Goal: Contribute content: Add original content to the website for others to see

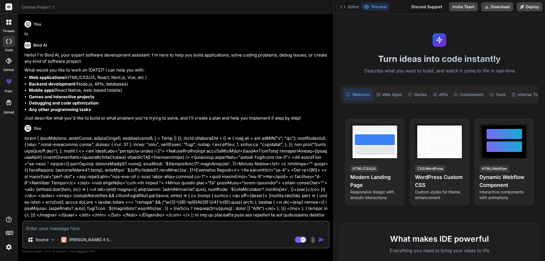
scroll to position [1906, 0]
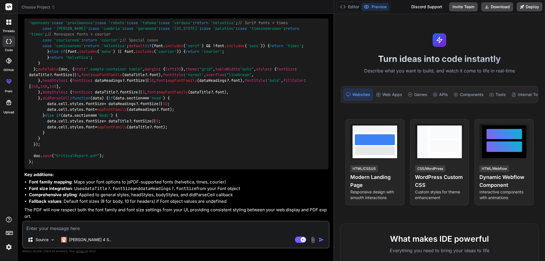
click at [86, 228] on textarea at bounding box center [175, 226] width 305 height 10
paste textarea "const downloadPdf = () => { var doc = new jsPDF("l", "pt"); autoTable(doc, { ht…"
type textarea "const downloadPdf = () => { var doc = new jsPDF("l", "pt"); autoTable(doc, { ht…"
type textarea "x"
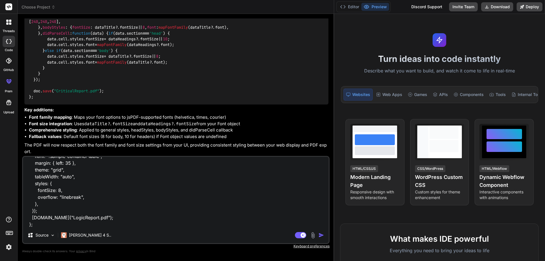
type textarea "const downloadPdf = () => { var doc = new jsPDF("l", "pt"); autoTable(doc, { ht…"
click at [84, 224] on textarea "const downloadPdf = () => { var doc = new jsPDF("l", "pt"); autoTable(doc, { ht…" at bounding box center [175, 192] width 305 height 70
type textarea "x"
type textarea "const downloadPdf = () => { var doc = new jsPDF("l", "pt"); autoTable(doc, { ht…"
type textarea "x"
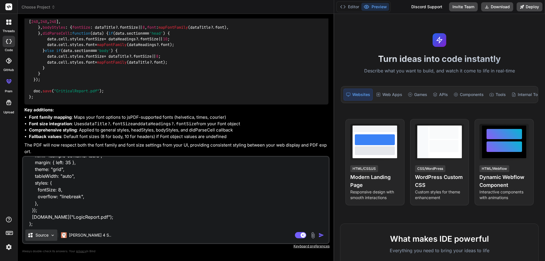
scroll to position [42, 0]
paste textarea "<> {isLoader ? <Loader /> : <></>} <div className="container-fluid g-0"> <Repor…"
type textarea "const downloadPdf = () => { var doc = new jsPDF("l", "pt"); autoTable(doc, { ht…"
type textarea "x"
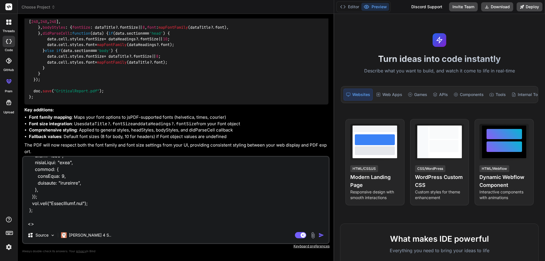
scroll to position [1505, 0]
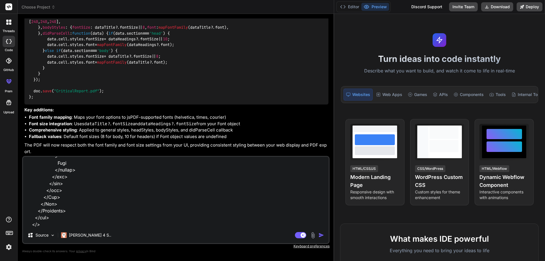
type textarea "const downloadPdf = () => { var doc = new jsPDF("l", "pt"); autoTable(doc, { ht…"
type textarea "x"
type textarea "const downloadPdf = () => { var doc = new jsPDF("l", "pt"); autoTable(doc, { ht…"
type textarea "x"
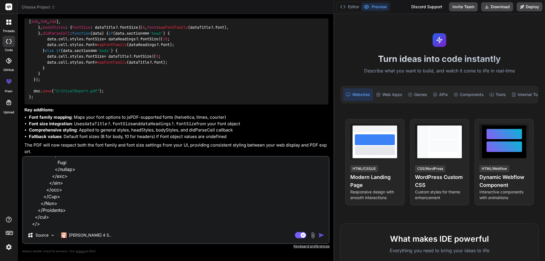
type textarea "const downloadPdf = () => { var doc = new jsPDF("l", "pt"); autoTable(doc, { ht…"
click at [320, 235] on img "button" at bounding box center [321, 235] width 6 height 6
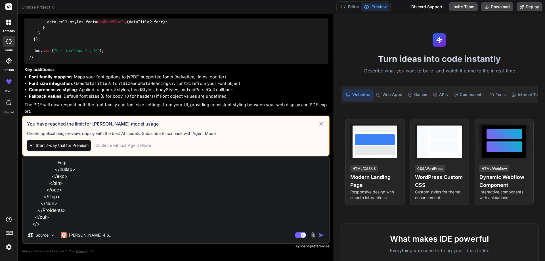
click at [142, 147] on div "Continue without Agent Mode" at bounding box center [123, 145] width 56 height 6
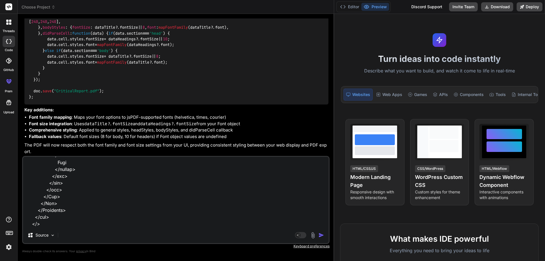
click at [322, 235] on img "button" at bounding box center [321, 235] width 6 height 6
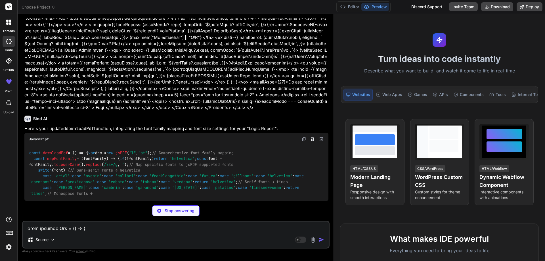
scroll to position [2762, 0]
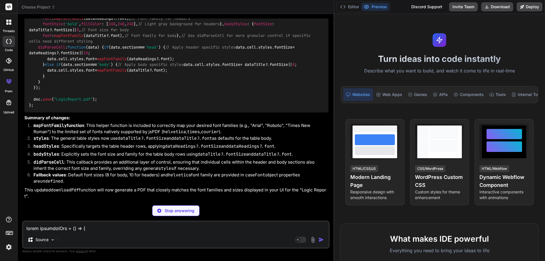
type textarea "x"
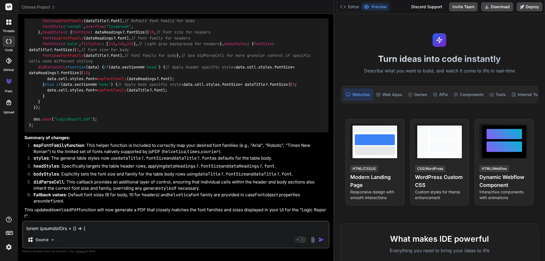
scroll to position [3147, 0]
drag, startPoint x: 35, startPoint y: 181, endPoint x: 37, endPoint y: 58, distance: 123.1
click at [37, 58] on div "const downloadPdf = ( ) => { var doc = new jsPDF ( "l" , "pt" ); // Comprehensi…" at bounding box center [176, 30] width 304 height 206
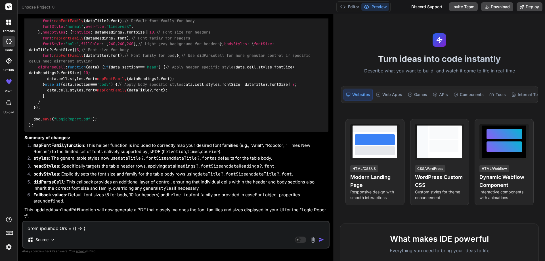
click at [90, 229] on textarea at bounding box center [175, 226] width 305 height 10
paste textarea "• Will implement adjustments to the columns in the Critical Activity report to …"
type textarea "• Will implement adjustments to the columns in the Critical Activity report to …"
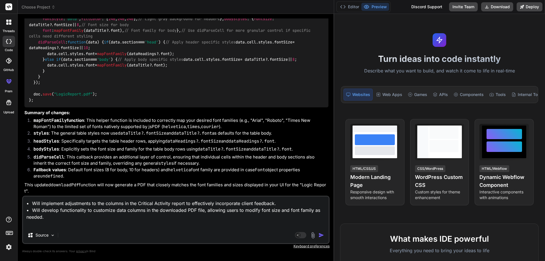
type textarea "x"
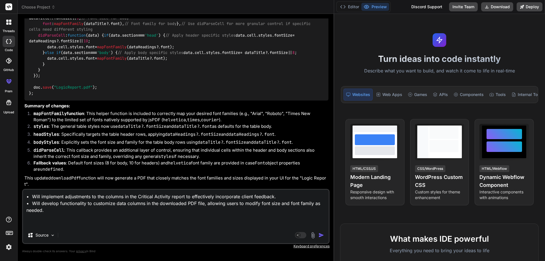
type textarea "• Will implement adjustments to the columns in the Critical Activity report to …"
type textarea "x"
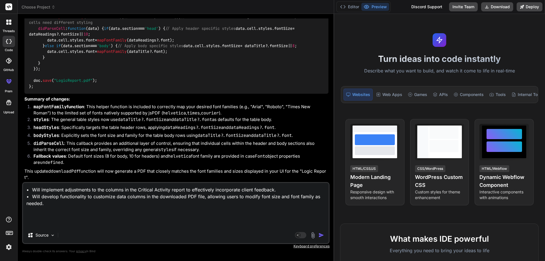
type textarea "• Will implement adjustments to the columns in the Critical Activity report to …"
type textarea "x"
type textarea "• Will implement adjustments to the columns in the Critical Activity report to …"
type textarea "x"
type textarea "• Will implement adjustments to the columns in the Critical Activity report to …"
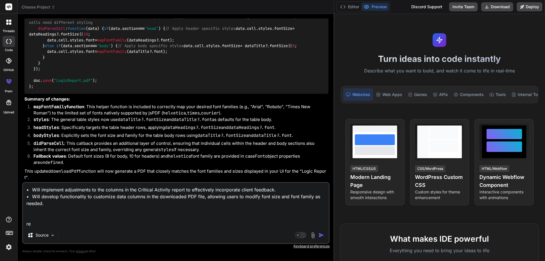
type textarea "x"
type textarea "• Will implement adjustments to the columns in the Critical Activity report to …"
type textarea "x"
type textarea "• Will implement adjustments to the columns in the Critical Activity report to …"
type textarea "x"
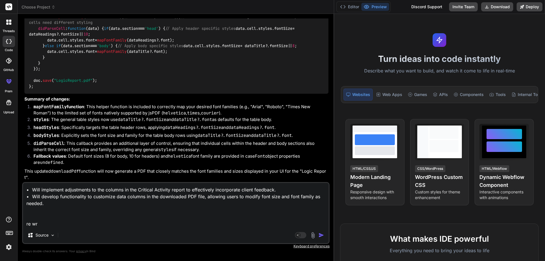
type textarea "• Will implement adjustments to the columns in the Critical Activity report to …"
type textarea "x"
type textarea "• Will implement adjustments to the columns in the Critical Activity report to …"
type textarea "x"
type textarea "• Will implement adjustments to the columns in the Critical Activity report to …"
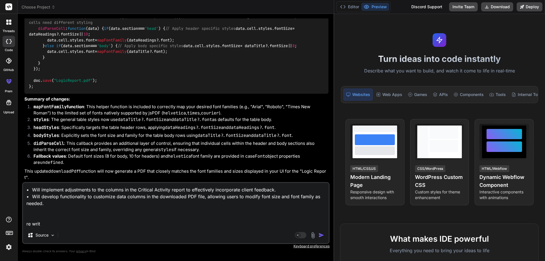
type textarea "x"
type textarea "• Will implement adjustments to the columns in the Critical Activity report to …"
type textarea "x"
type textarea "• Will implement adjustments to the columns in the Critical Activity report to …"
type textarea "x"
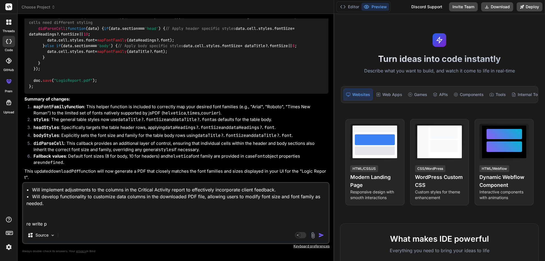
type textarea "• Will implement adjustments to the columns in the Critical Activity report to …"
type textarea "x"
type textarea "• Will implement adjustments to the columns in the Critical Activity report to …"
type textarea "x"
type textarea "• Will implement adjustments to the columns in the Critical Activity report to …"
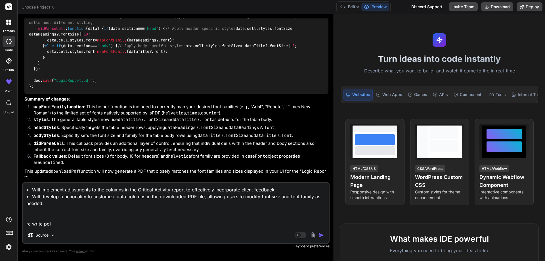
type textarea "x"
type textarea "• Will implement adjustments to the columns in the Critical Activity report to …"
type textarea "x"
type textarea "• Will implement adjustments to the columns in the Critical Activity report to …"
type textarea "x"
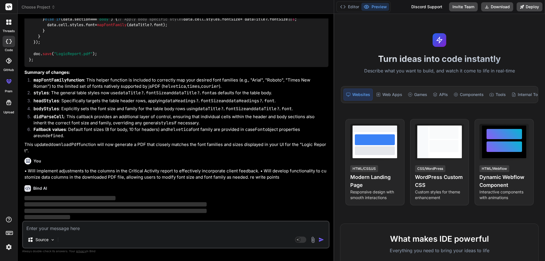
scroll to position [3269, 0]
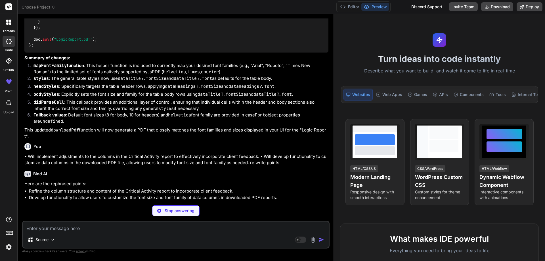
type textarea "x"
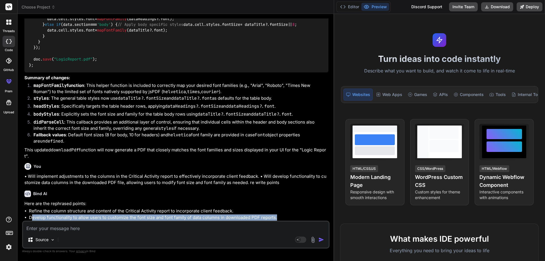
drag, startPoint x: 277, startPoint y: 217, endPoint x: 31, endPoint y: 220, distance: 245.9
click at [31, 220] on li "Develop functionality to allow users to customize the font size and font family…" at bounding box center [178, 217] width 299 height 7
copy li "evelop functionality to allow users to customize the font size and font family …"
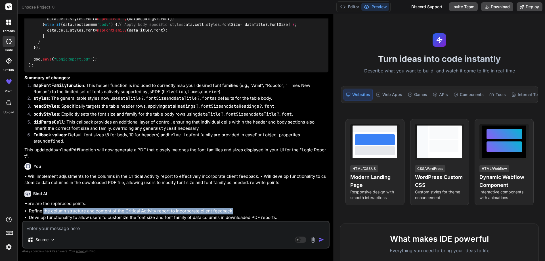
drag, startPoint x: 230, startPoint y: 210, endPoint x: 43, endPoint y: 211, distance: 187.5
click at [43, 211] on li "Refine the column structure and content of the Critical Activity report to inco…" at bounding box center [178, 211] width 299 height 7
copy li "the column structure and content of the Critical Activity report to incorporate…"
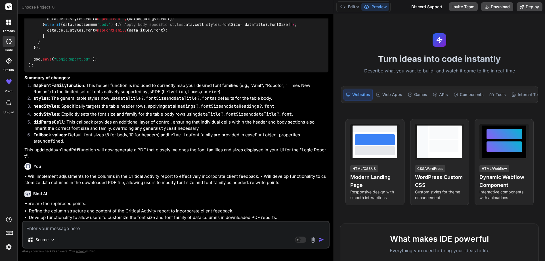
click at [102, 226] on textarea at bounding box center [175, 226] width 305 height 10
paste textarea "• Worked on developed functionality to customize data columns in the downloaded…"
type textarea "• Worked on developed functionality to customize data columns in the downloaded…"
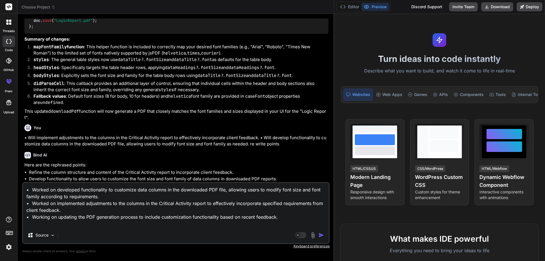
type textarea "x"
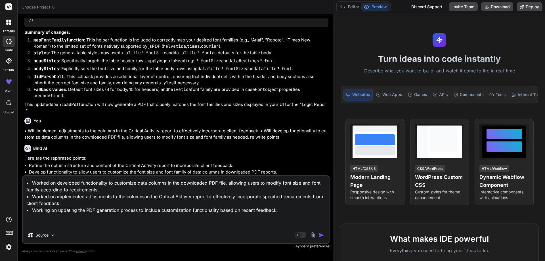
type textarea "• Worked on developed functionality to customize data columns in the downloaded…"
type textarea "x"
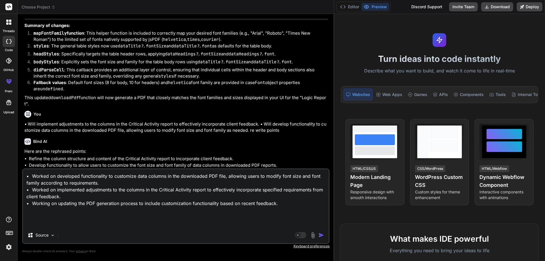
type textarea "• Worked on developed functionality to customize data columns in the downloaded…"
type textarea "x"
type textarea "• Worked on developed functionality to customize data columns in the downloaded…"
type textarea "x"
type textarea "• Worked on developed functionality to customize data columns in the downloaded…"
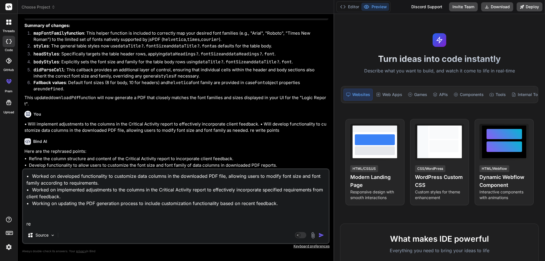
type textarea "x"
type textarea "• Worked on developed functionality to customize data columns in the downloaded…"
type textarea "x"
type textarea "• Worked on developed functionality to customize data columns in the downloaded…"
type textarea "x"
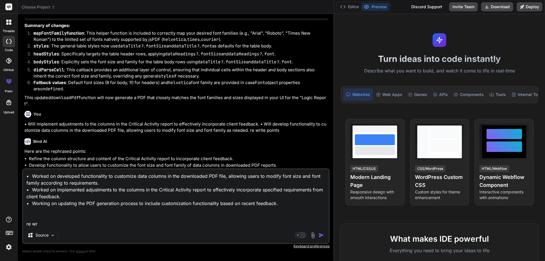
type textarea "• Worked on developed functionality to customize data columns in the downloaded…"
type textarea "x"
type textarea "• Worked on developed functionality to customize data columns in the downloaded…"
type textarea "x"
type textarea "• Worked on developed functionality to customize data columns in the downloaded…"
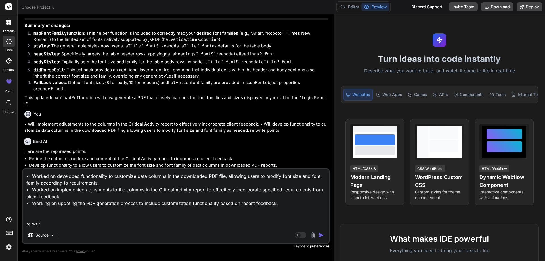
type textarea "x"
type textarea "• Worked on developed functionality to customize data columns in the downloaded…"
type textarea "x"
type textarea "• Worked on developed functionality to customize data columns in the downloaded…"
type textarea "x"
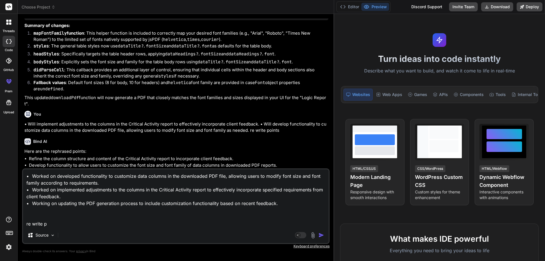
type textarea "• Worked on developed functionality to customize data columns in the downloaded…"
type textarea "x"
type textarea "• Worked on developed functionality to customize data columns in the downloaded…"
type textarea "x"
type textarea "• Worked on developed functionality to customize data columns in the downloaded…"
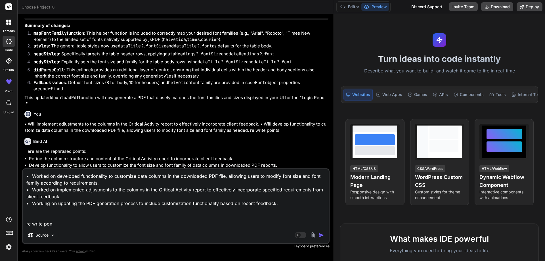
type textarea "x"
type textarea "• Worked on developed functionality to customize data columns in the downloaded…"
type textarea "x"
type textarea "• Worked on developed functionality to customize data columns in the downloaded…"
type textarea "x"
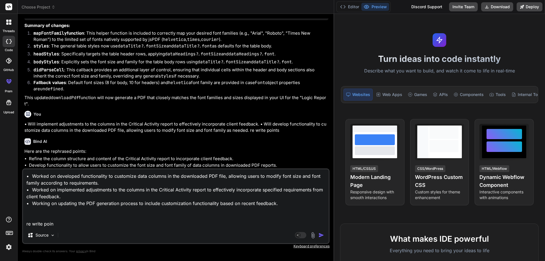
type textarea "• Worked on developed functionality to customize data columns in the downloaded…"
type textarea "x"
type textarea "• Worked on developed functionality to customize data columns in the downloaded…"
type textarea "x"
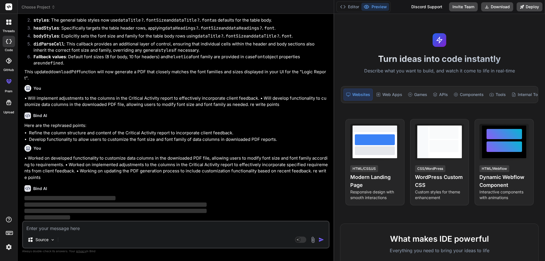
scroll to position [3342, 0]
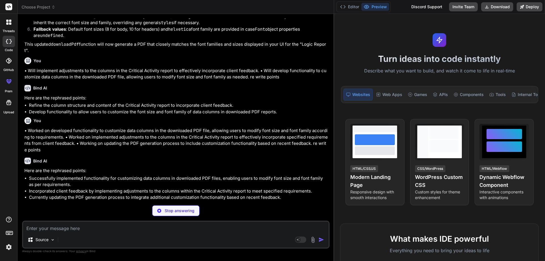
type textarea "x"
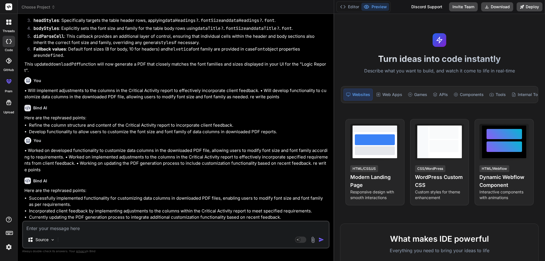
scroll to position [3350, 0]
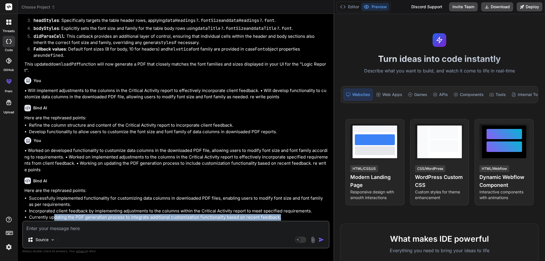
drag, startPoint x: 282, startPoint y: 217, endPoint x: 54, endPoint y: 219, distance: 228.6
click at [54, 219] on li "Currently updating the PDF generation process to integrate additional customiza…" at bounding box center [178, 217] width 299 height 7
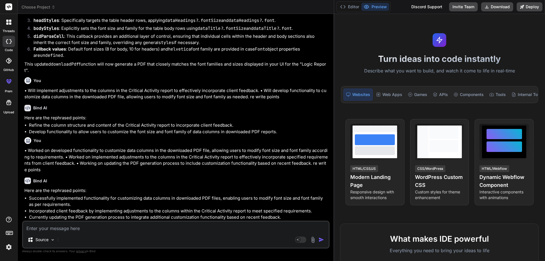
click at [67, 205] on li "Successfully implemented functionality for customizing data columns in download…" at bounding box center [178, 201] width 299 height 13
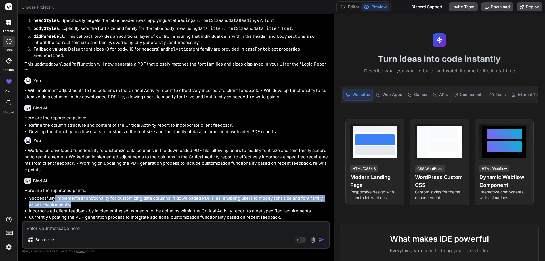
drag, startPoint x: 67, startPoint y: 205, endPoint x: 55, endPoint y: 200, distance: 13.7
click at [55, 200] on li "Successfully implemented functionality for customizing data columns in download…" at bounding box center [178, 201] width 299 height 13
copy li "implemented functionality for customizing data columns in downloaded PDF files,…"
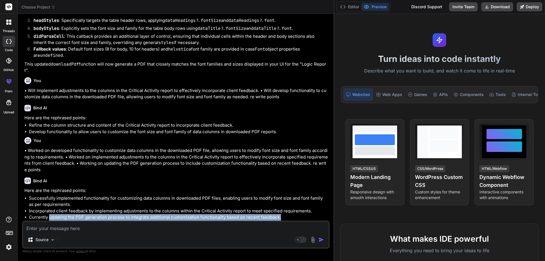
drag, startPoint x: 283, startPoint y: 216, endPoint x: 48, endPoint y: 217, distance: 234.5
click at [48, 217] on li "Currently updating the PDF generation process to integrate additional customiza…" at bounding box center [178, 217] width 299 height 7
copy li "updating the PDF generation process to integrate additional customization funct…"
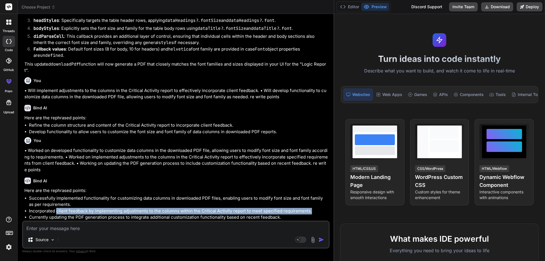
drag, startPoint x: 314, startPoint y: 210, endPoint x: 56, endPoint y: 210, distance: 257.8
click at [56, 210] on li "Incorporated client feedback by implementing adjustments to the columns within …" at bounding box center [178, 211] width 299 height 7
copy li "client feedback by implementing adjustments to the columns within the Critical …"
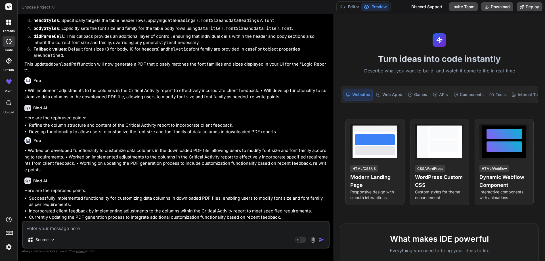
click at [71, 225] on textarea at bounding box center [175, 226] width 305 height 10
paste textarea "• Worked on client feedback by implementing adjustments to the columns within t…"
type textarea "• Worked on client feedback by implementing adjustments to the columns within t…"
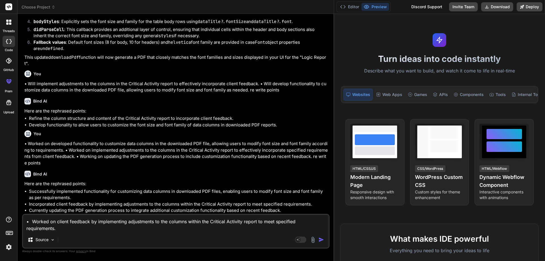
type textarea "x"
type textarea "• Worked on client feedback by implementing adjustments to the columns within t…"
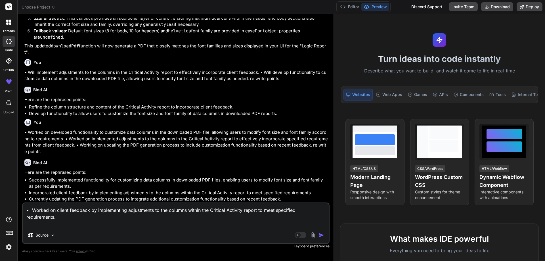
type textarea "x"
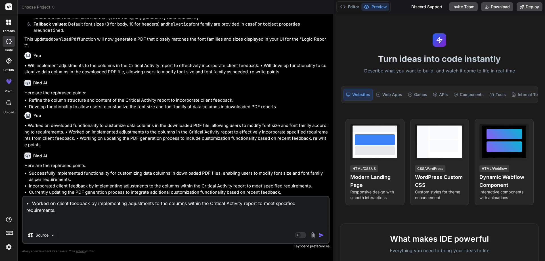
type textarea "• Worked on client feedback by implementing adjustments to the columns within t…"
type textarea "x"
type textarea "• Worked on client feedback by implementing adjustments to the columns within t…"
type textarea "x"
type textarea "• Worked on client feedback by implementing adjustments to the columns within t…"
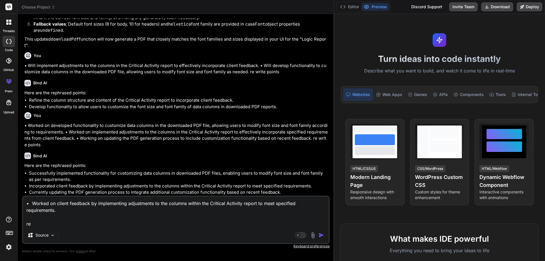
type textarea "x"
type textarea "• Worked on client feedback by implementing adjustments to the columns within t…"
type textarea "x"
type textarea "• Worked on client feedback by implementing adjustments to the columns within t…"
type textarea "x"
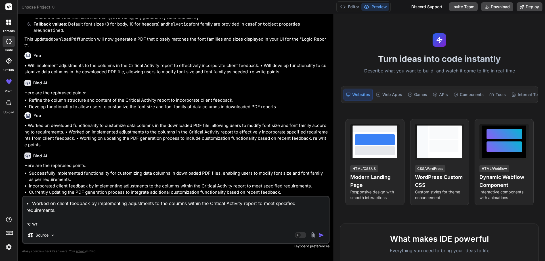
type textarea "• Worked on client feedback by implementing adjustments to the columns within t…"
type textarea "x"
type textarea "• Worked on client feedback by implementing adjustments to the columns within t…"
type textarea "x"
type textarea "• Worked on client feedback by implementing adjustments to the columns within t…"
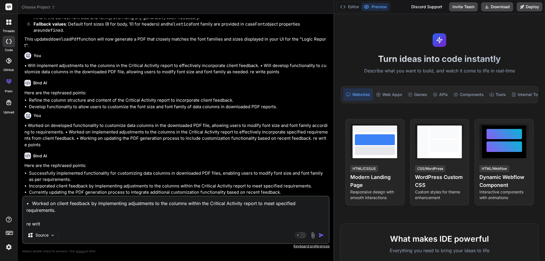
type textarea "x"
type textarea "• Worked on client feedback by implementing adjustments to the columns within t…"
type textarea "x"
type textarea "• Worked on client feedback by implementing adjustments to the columns within t…"
type textarea "x"
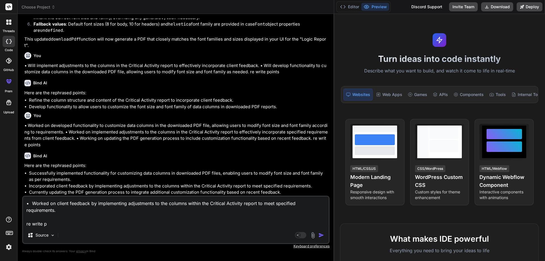
type textarea "• Worked on client feedback by implementing adjustments to the columns within t…"
type textarea "x"
type textarea "• Worked on client feedback by implementing adjustments to the columns within t…"
type textarea "x"
type textarea "• Worked on client feedback by implementing adjustments to the columns within t…"
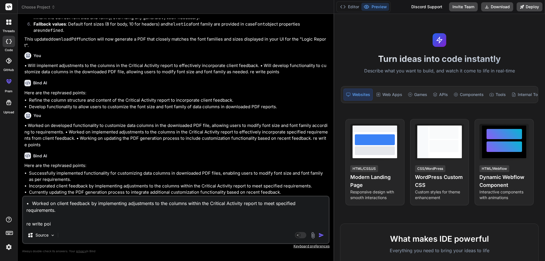
type textarea "x"
type textarea "• Worked on client feedback by implementing adjustments to the columns within t…"
type textarea "x"
type textarea "• Worked on client feedback by implementing adjustments to the columns within t…"
type textarea "x"
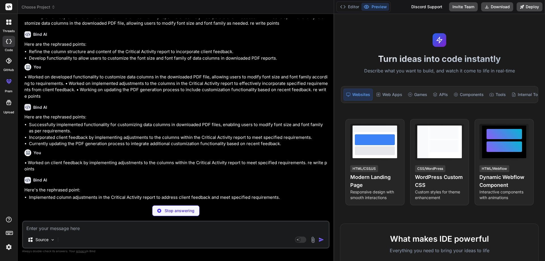
scroll to position [3403, 0]
type textarea "x"
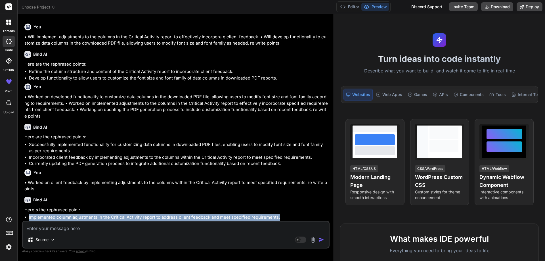
drag, startPoint x: 279, startPoint y: 217, endPoint x: 29, endPoint y: 218, distance: 249.6
click at [29, 218] on li "Implemented column adjustments in the Critical Activity report to address clien…" at bounding box center [178, 217] width 299 height 7
copy li "Implemented column adjustments in the Critical Activity report to address clien…"
